Goal: Information Seeking & Learning: Learn about a topic

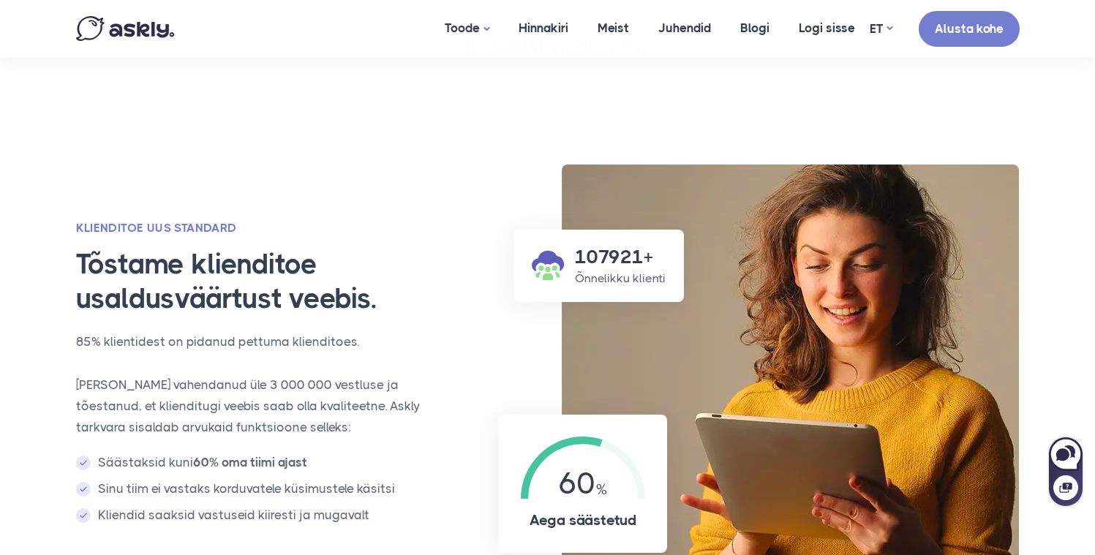
scroll to position [898, 0]
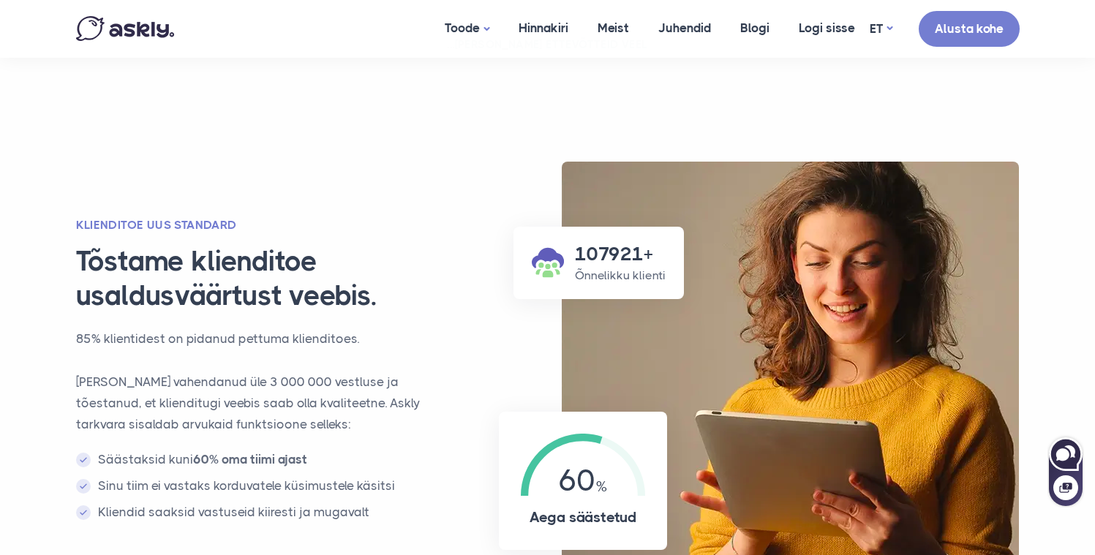
click at [1069, 454] on icon at bounding box center [1066, 455] width 34 height 34
select select "**"
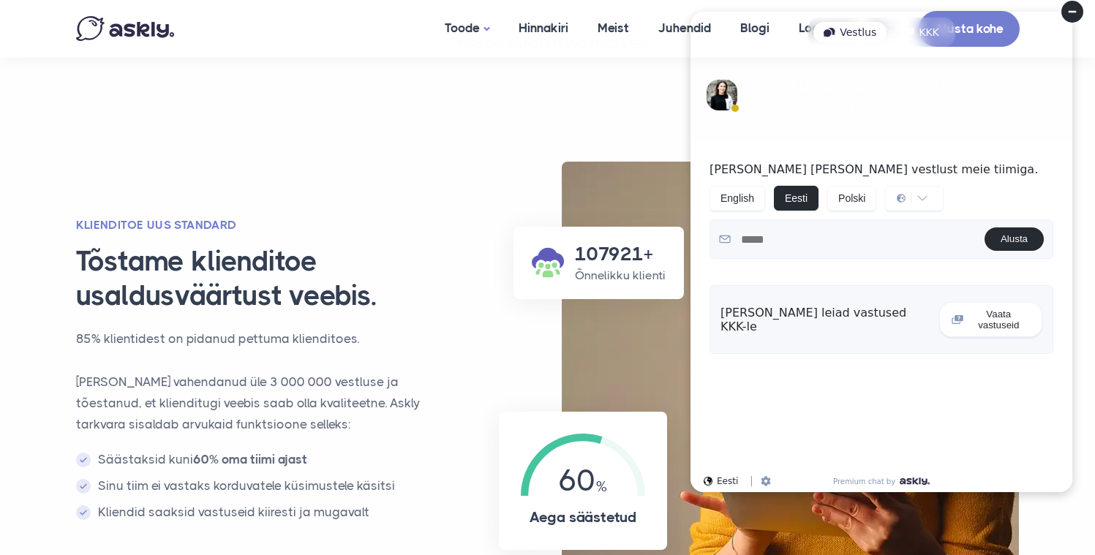
scroll to position [0, 0]
click at [1071, 16] on circle at bounding box center [1073, 12] width 22 height 22
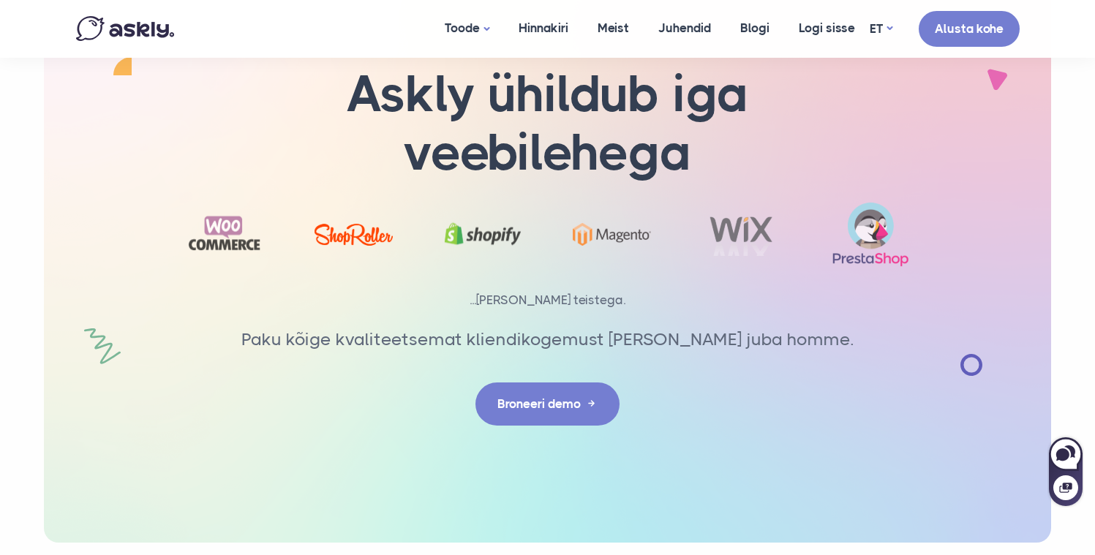
scroll to position [4841, 0]
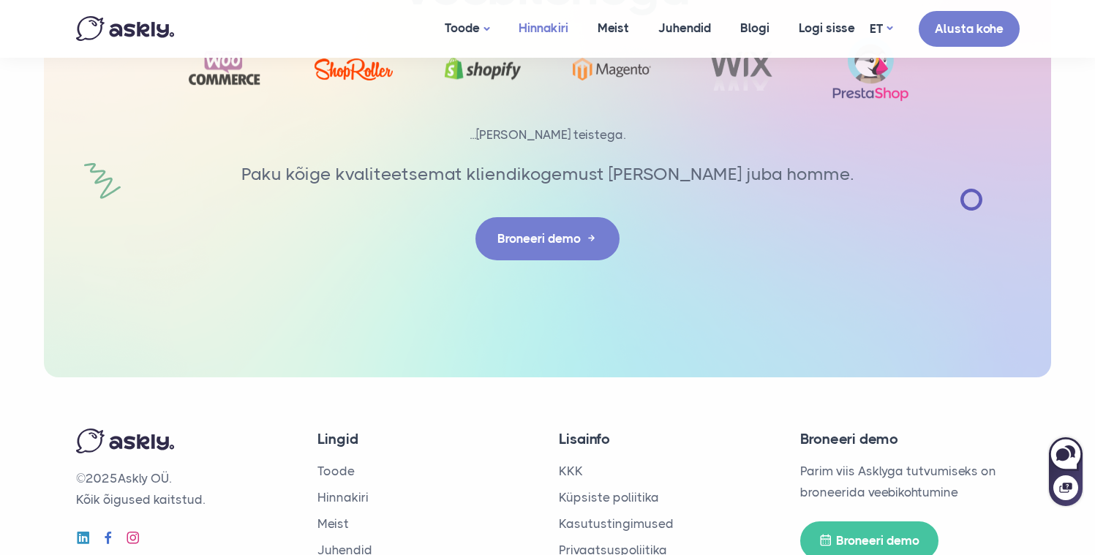
click at [547, 26] on link "Hinnakiri" at bounding box center [543, 28] width 79 height 56
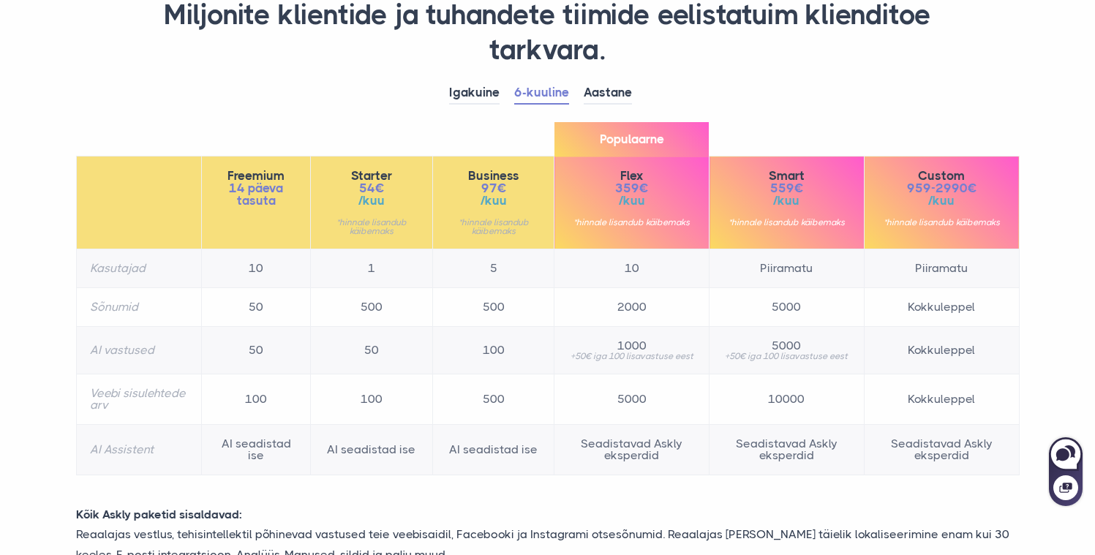
scroll to position [151, 0]
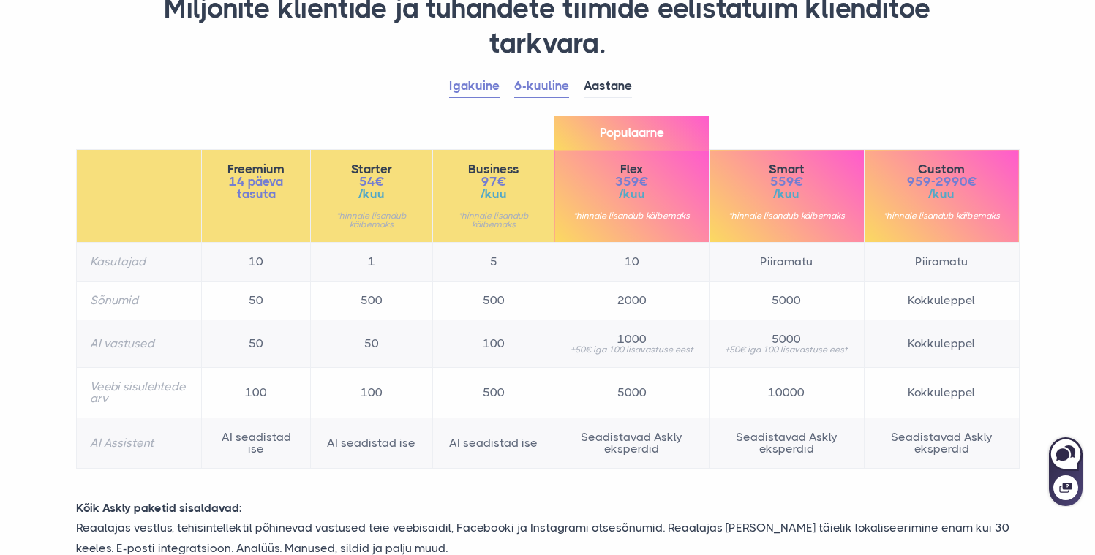
click at [463, 82] on link "Igakuine" at bounding box center [474, 86] width 50 height 23
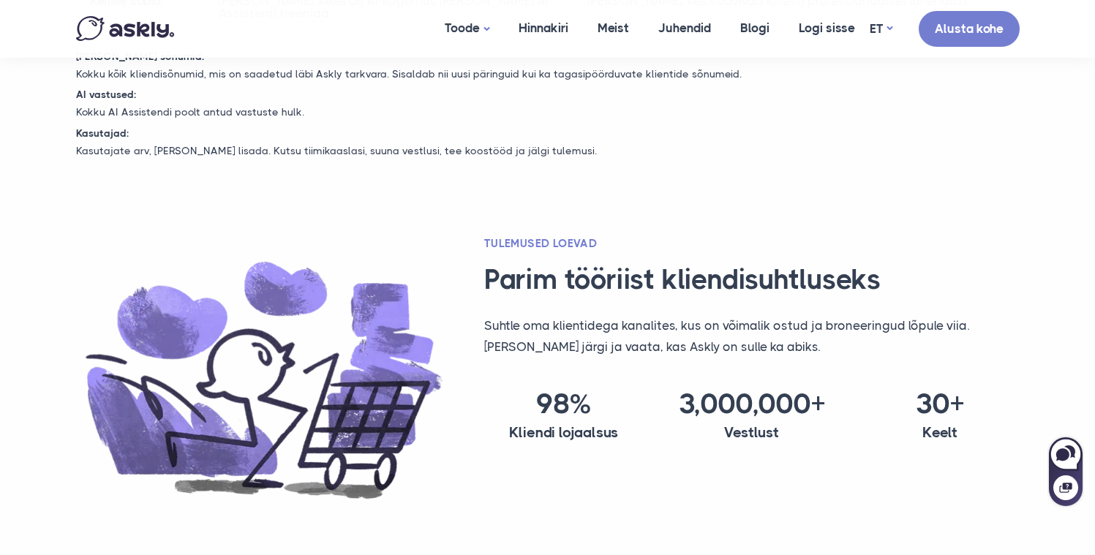
scroll to position [899, 0]
